Goal: Task Accomplishment & Management: Use online tool/utility

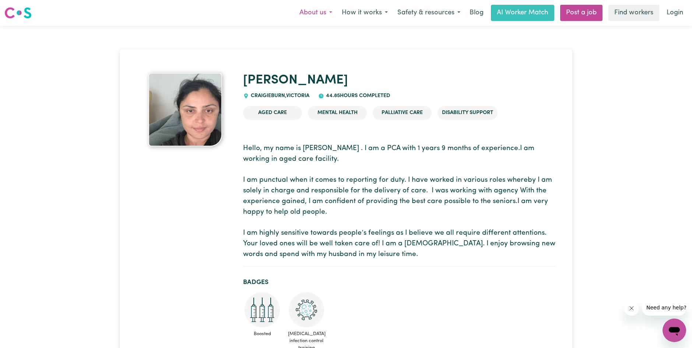
click at [322, 13] on button "About us" at bounding box center [315, 12] width 42 height 15
click at [312, 31] on link "About Careseekers" at bounding box center [307, 29] width 58 height 14
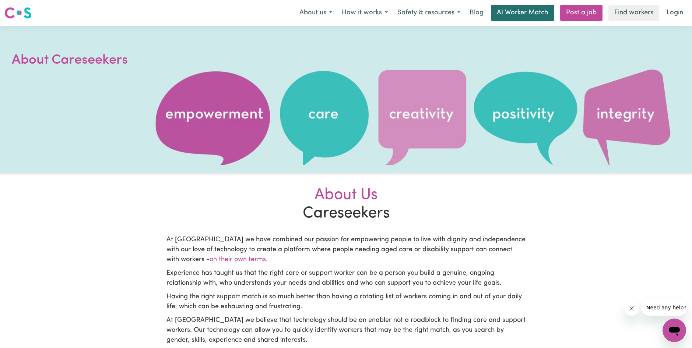
click at [517, 11] on link "AI Worker Match" at bounding box center [522, 13] width 63 height 16
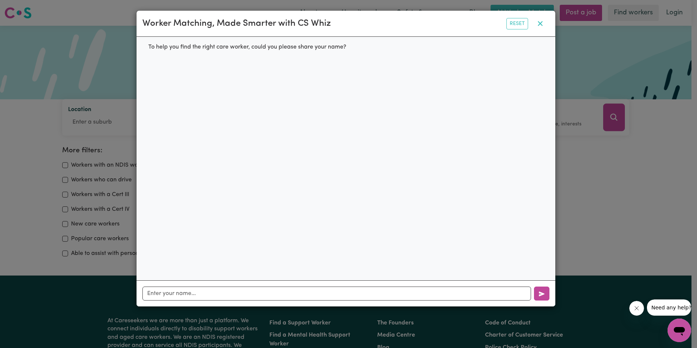
click at [536, 21] on icon "button" at bounding box center [540, 23] width 9 height 9
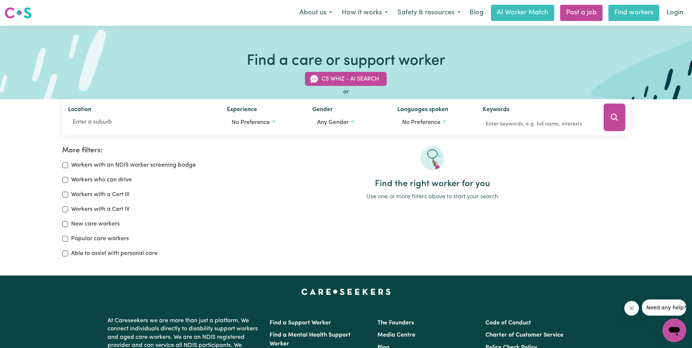
click at [617, 14] on link "Find workers" at bounding box center [633, 13] width 51 height 16
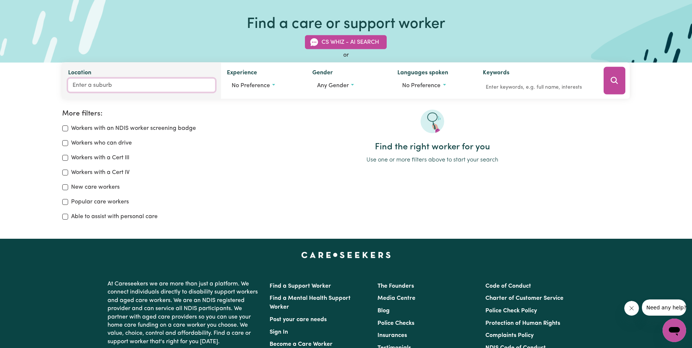
click at [82, 88] on input "Location" at bounding box center [141, 85] width 147 height 13
type input "2145"
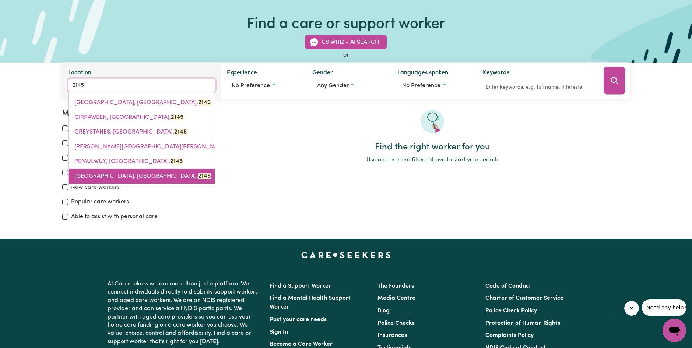
click at [99, 181] on link "[GEOGRAPHIC_DATA], [GEOGRAPHIC_DATA], 2145" at bounding box center [141, 176] width 146 height 15
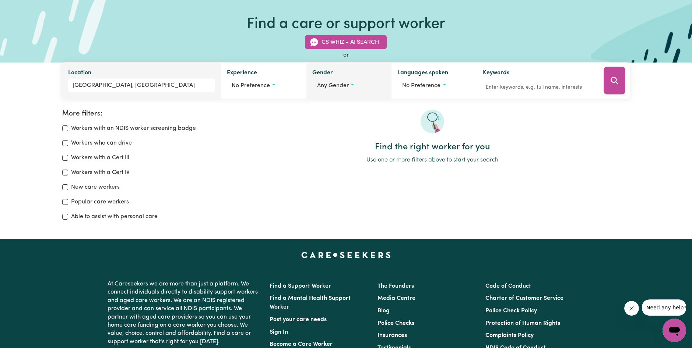
click at [341, 86] on span "Any gender" at bounding box center [333, 86] width 32 height 6
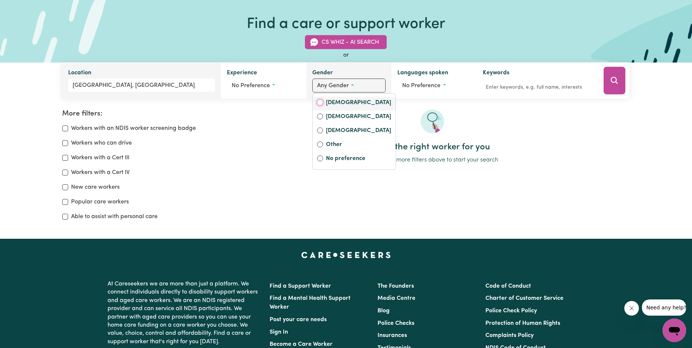
click at [322, 102] on input "[DEMOGRAPHIC_DATA]" at bounding box center [320, 103] width 6 height 6
radio input "true"
click at [442, 89] on button "No preference" at bounding box center [436, 86] width 73 height 14
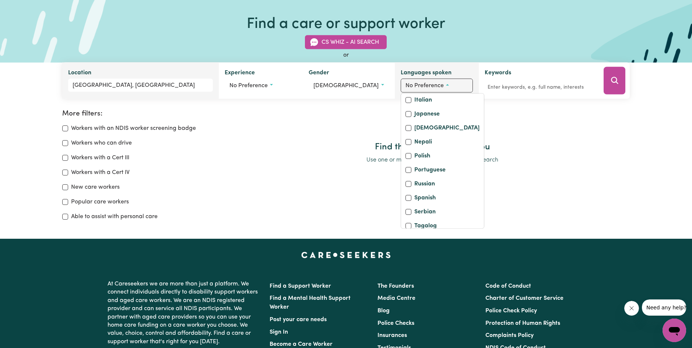
scroll to position [258, 0]
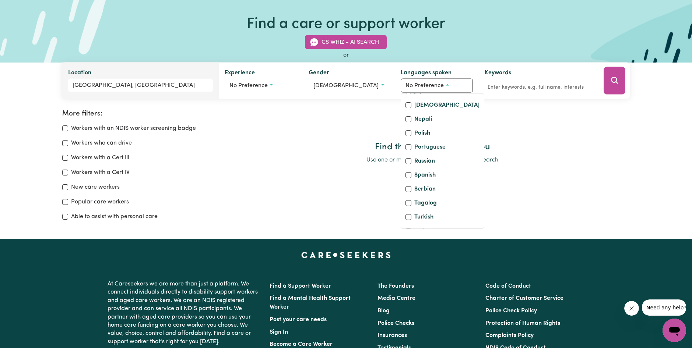
click at [605, 158] on p "Use one or more filters above to start your search" at bounding box center [432, 160] width 395 height 9
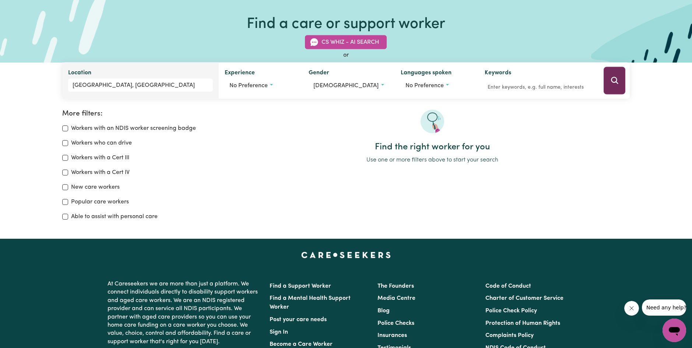
click at [615, 86] on button "Search" at bounding box center [614, 81] width 22 height 28
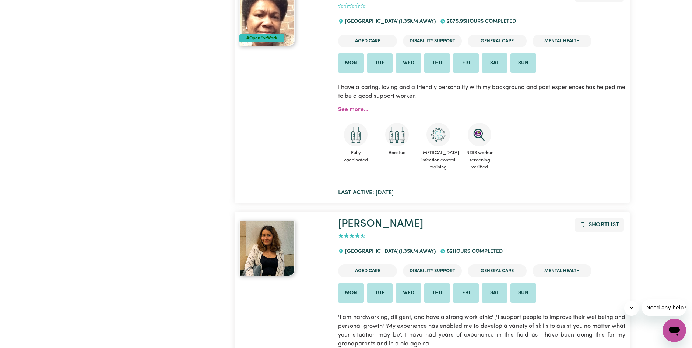
scroll to position [1448, 0]
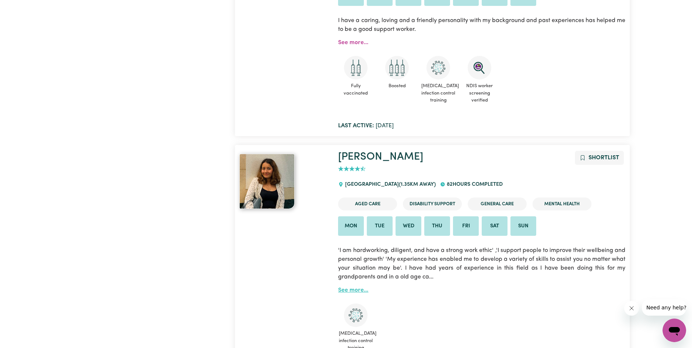
click at [351, 287] on link "See more..." at bounding box center [353, 290] width 30 height 6
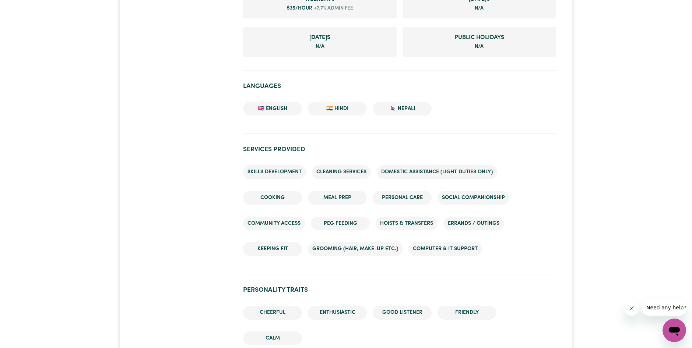
scroll to position [552, 0]
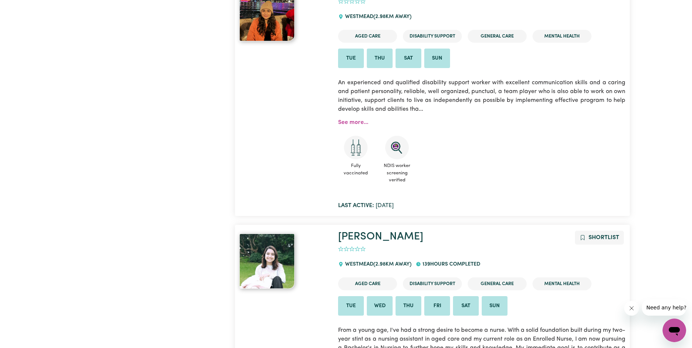
scroll to position [4392, 0]
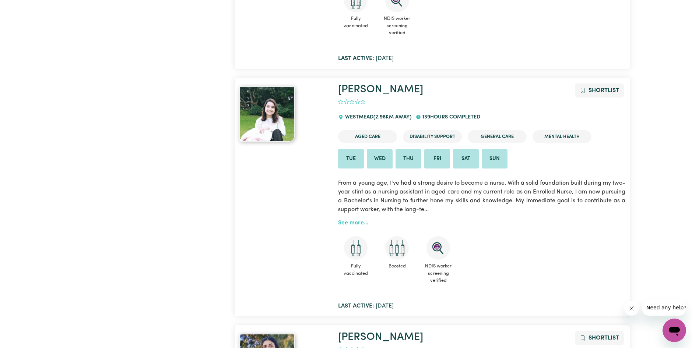
click at [350, 220] on link "See more..." at bounding box center [353, 223] width 30 height 6
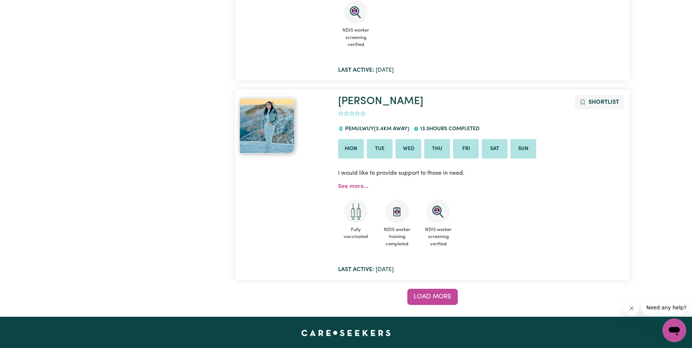
scroll to position [5901, 0]
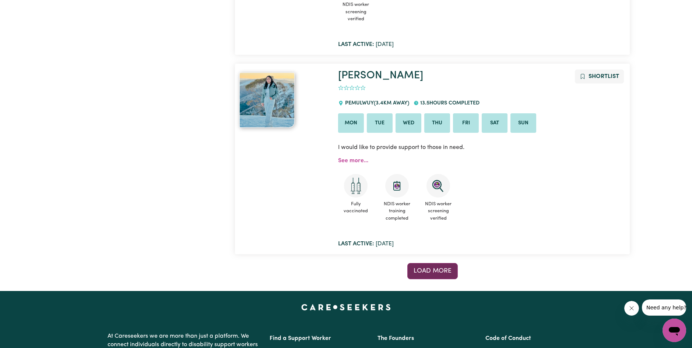
click at [431, 268] on span "Load more" at bounding box center [432, 271] width 38 height 6
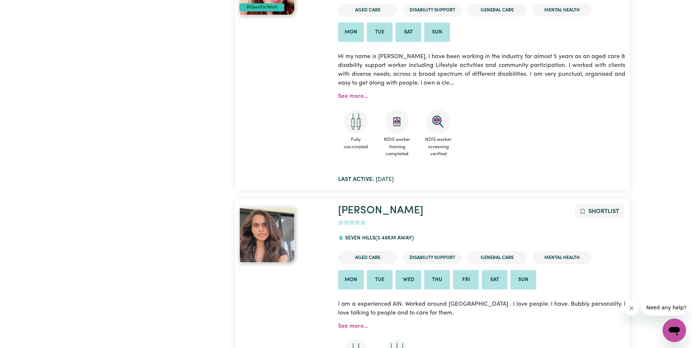
scroll to position [7226, 0]
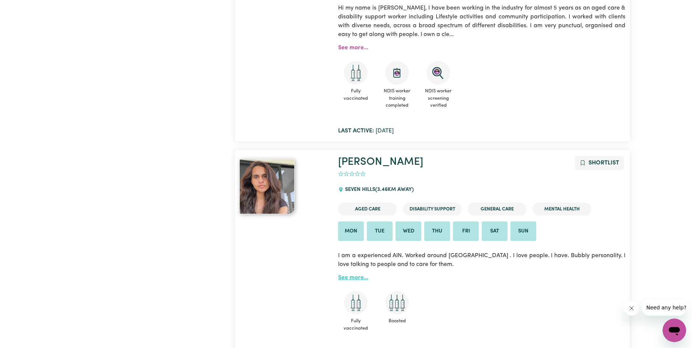
click at [346, 275] on link "See more..." at bounding box center [353, 278] width 30 height 6
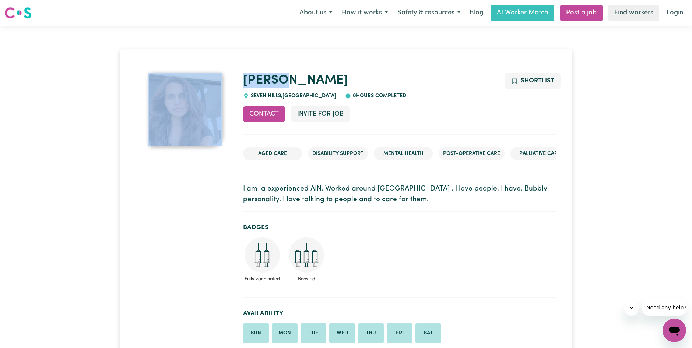
drag, startPoint x: 235, startPoint y: 78, endPoint x: 293, endPoint y: 84, distance: 58.1
drag, startPoint x: 293, startPoint y: 84, endPoint x: 268, endPoint y: 84, distance: 25.0
copy div "[PERSON_NAME]"
click at [262, 115] on button "Contact" at bounding box center [264, 114] width 42 height 16
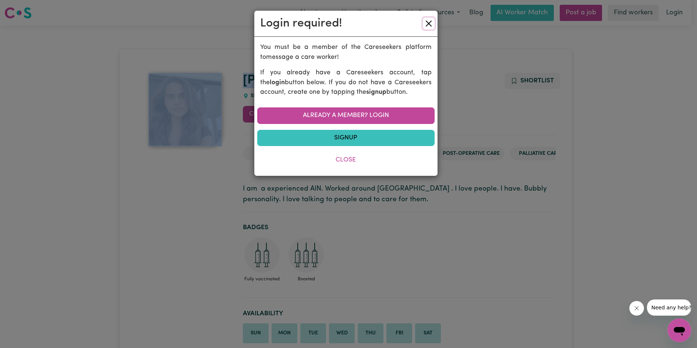
click at [426, 23] on button "Close" at bounding box center [429, 24] width 12 height 12
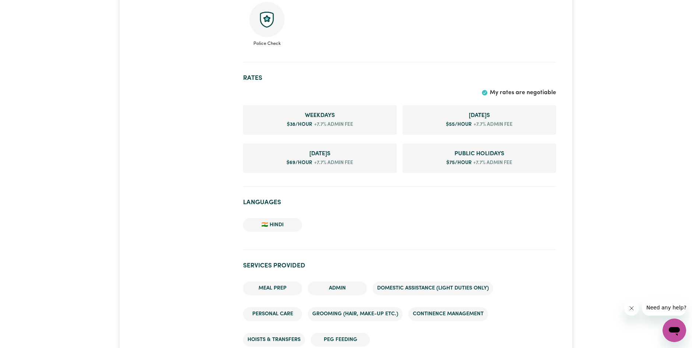
scroll to position [515, 0]
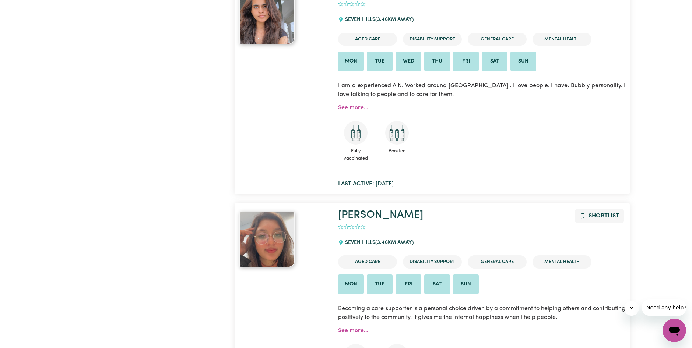
scroll to position [7405, 0]
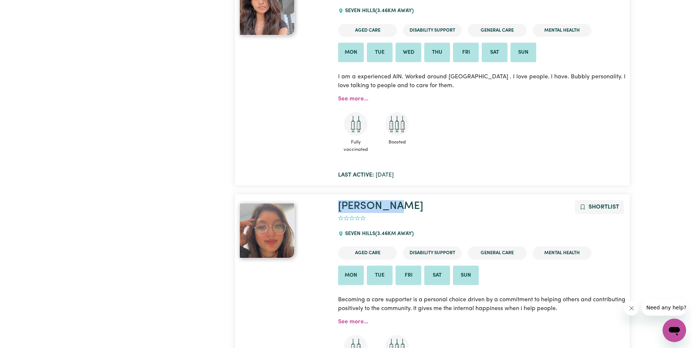
drag, startPoint x: 333, startPoint y: 183, endPoint x: 412, endPoint y: 182, distance: 78.8
click at [412, 200] on div "[PERSON_NAME] Shortlist 0 SEVEN HILLS ( 3.46 km away) Aged Care Disability Supp…" at bounding box center [481, 301] width 296 height 202
drag, startPoint x: 412, startPoint y: 182, endPoint x: 390, endPoint y: 182, distance: 22.5
copy link "[PERSON_NAME]"
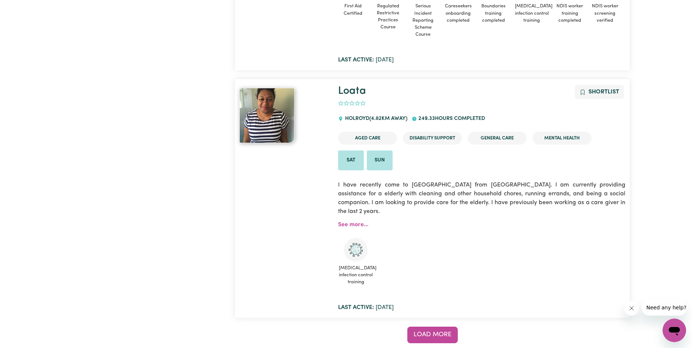
scroll to position [11638, 0]
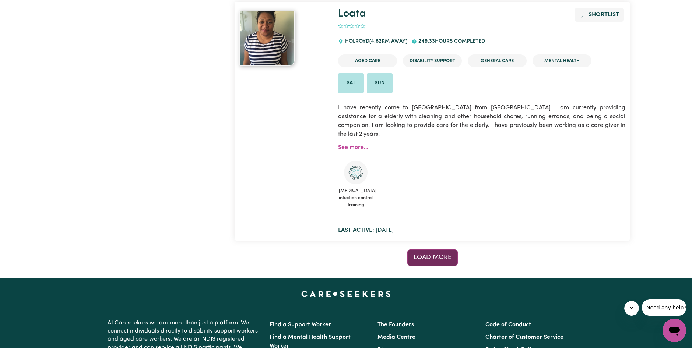
drag, startPoint x: 438, startPoint y: 226, endPoint x: 501, endPoint y: 225, distance: 62.9
click at [438, 254] on span "Load more" at bounding box center [432, 257] width 38 height 6
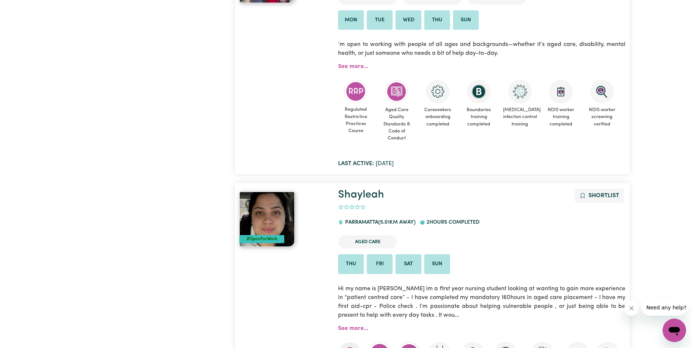
scroll to position [17600, 0]
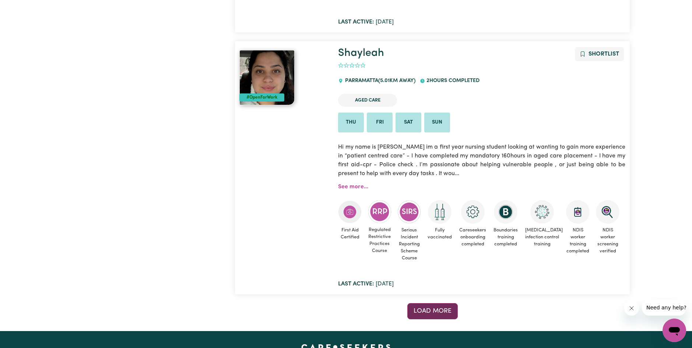
drag, startPoint x: 445, startPoint y: 273, endPoint x: 464, endPoint y: 269, distance: 19.5
click at [447, 308] on span "Load more" at bounding box center [432, 311] width 38 height 6
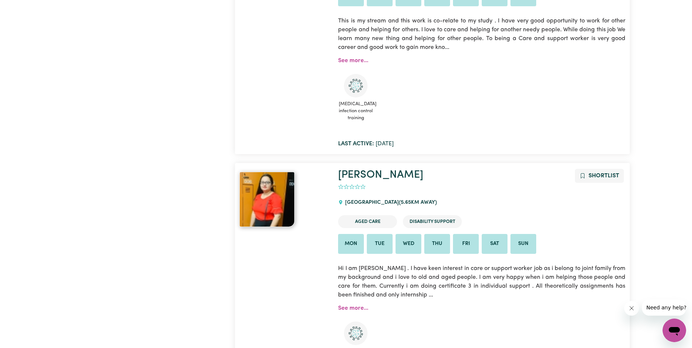
scroll to position [21281, 0]
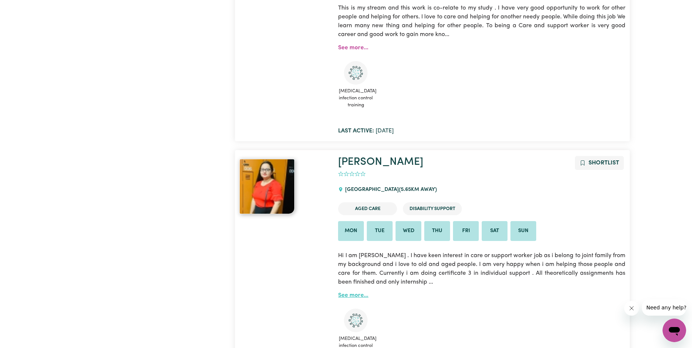
click at [350, 293] on link "See more..." at bounding box center [353, 296] width 30 height 6
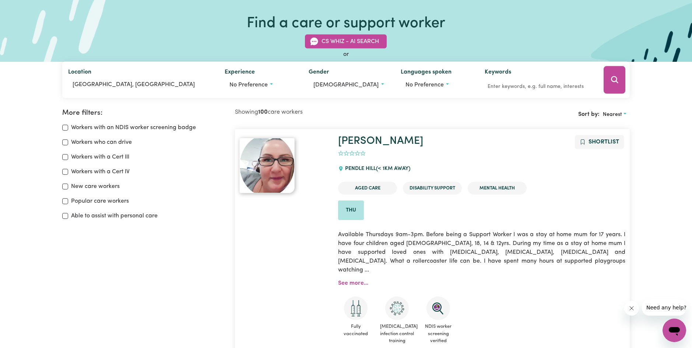
scroll to position [12, 0]
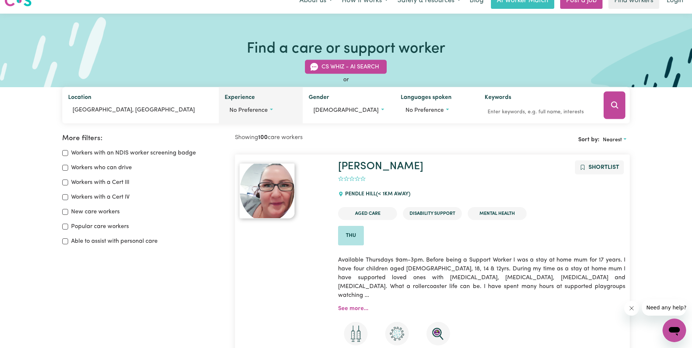
click at [263, 112] on span "No preference" at bounding box center [248, 110] width 38 height 6
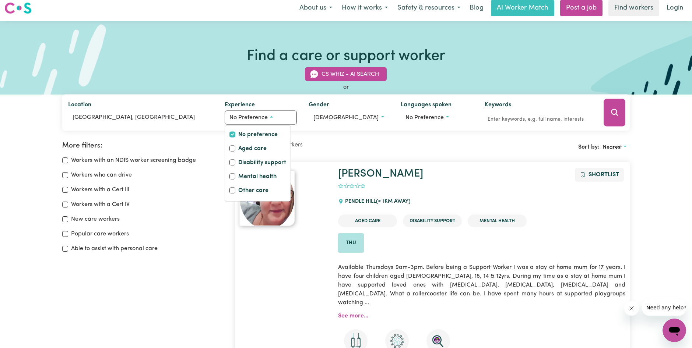
scroll to position [0, 0]
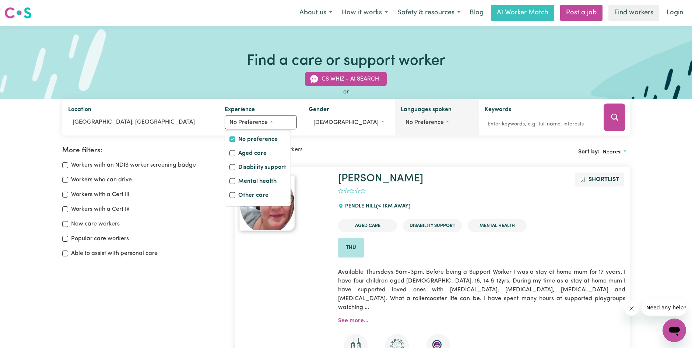
click at [428, 123] on span "No preference" at bounding box center [424, 123] width 38 height 6
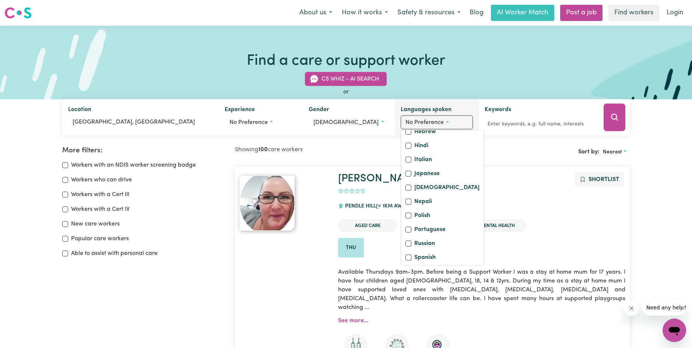
scroll to position [193, 0]
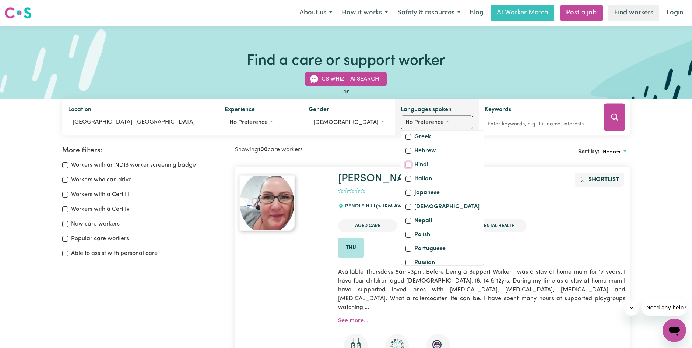
drag, startPoint x: 405, startPoint y: 184, endPoint x: 466, endPoint y: 185, distance: 60.4
click at [406, 168] on input "Hindi" at bounding box center [408, 165] width 6 height 6
checkbox input "true"
checkbox input "false"
click at [615, 120] on icon "Search" at bounding box center [614, 117] width 7 height 7
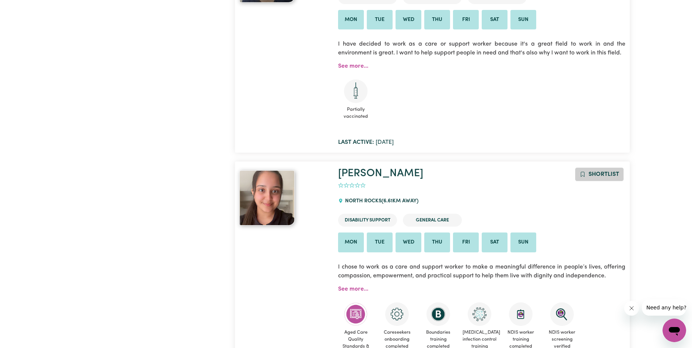
scroll to position [13925, 0]
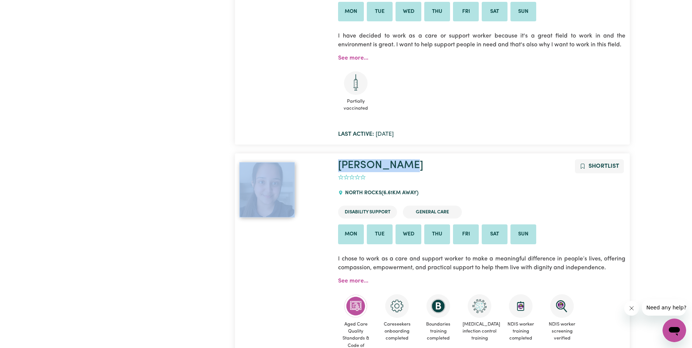
drag, startPoint x: 331, startPoint y: 128, endPoint x: 417, endPoint y: 130, distance: 86.1
click at [417, 159] on div "[PERSON_NAME] Shortlist 0 NORTH ROCKS ( 6.61 km away) Disability Support Genera…" at bounding box center [432, 270] width 395 height 223
drag, startPoint x: 417, startPoint y: 130, endPoint x: 440, endPoint y: 138, distance: 24.9
click at [440, 159] on h1 "[PERSON_NAME]" at bounding box center [481, 165] width 287 height 13
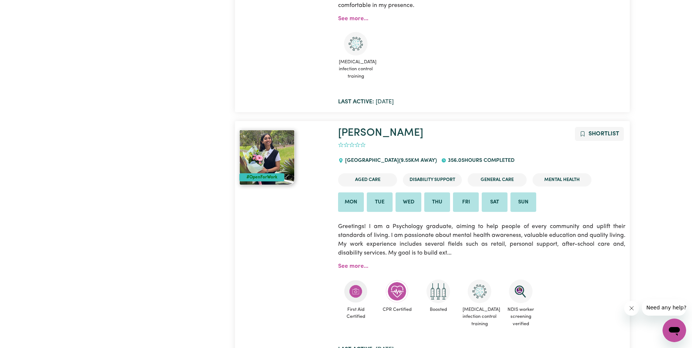
scroll to position [15323, 0]
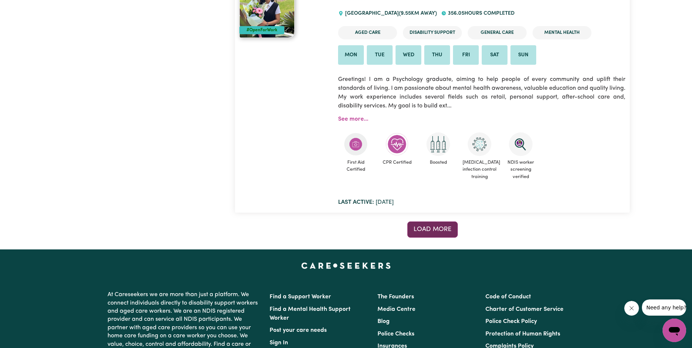
click at [419, 222] on button "Load more" at bounding box center [432, 230] width 50 height 16
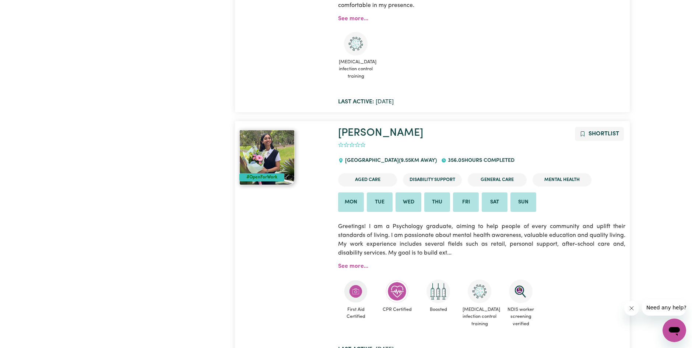
scroll to position [0, 0]
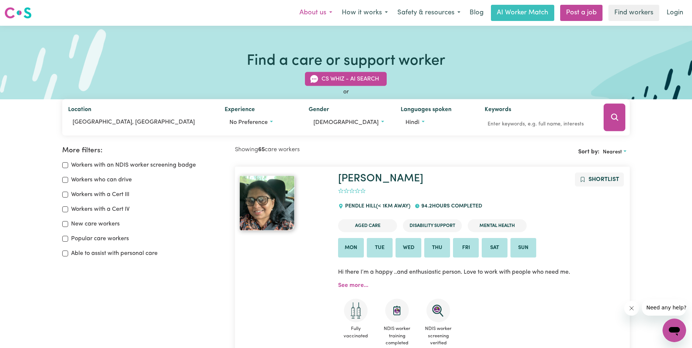
click at [322, 17] on button "About us" at bounding box center [315, 12] width 42 height 15
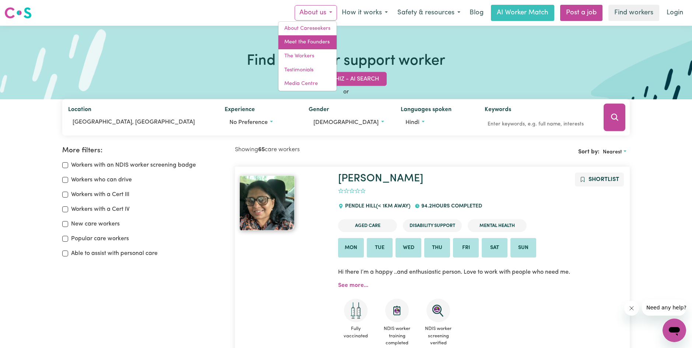
click at [312, 45] on link "Meet the Founders" at bounding box center [307, 42] width 58 height 14
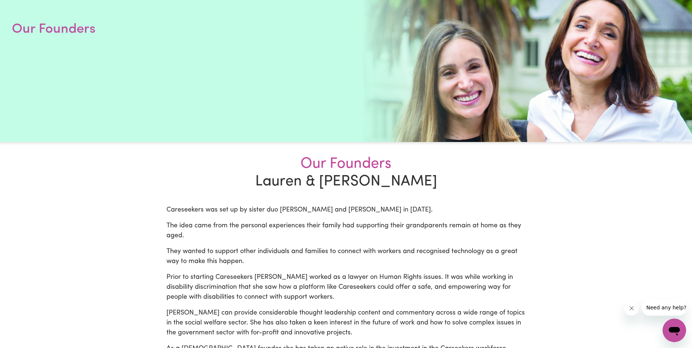
scroll to position [110, 0]
